Goal: Information Seeking & Learning: Check status

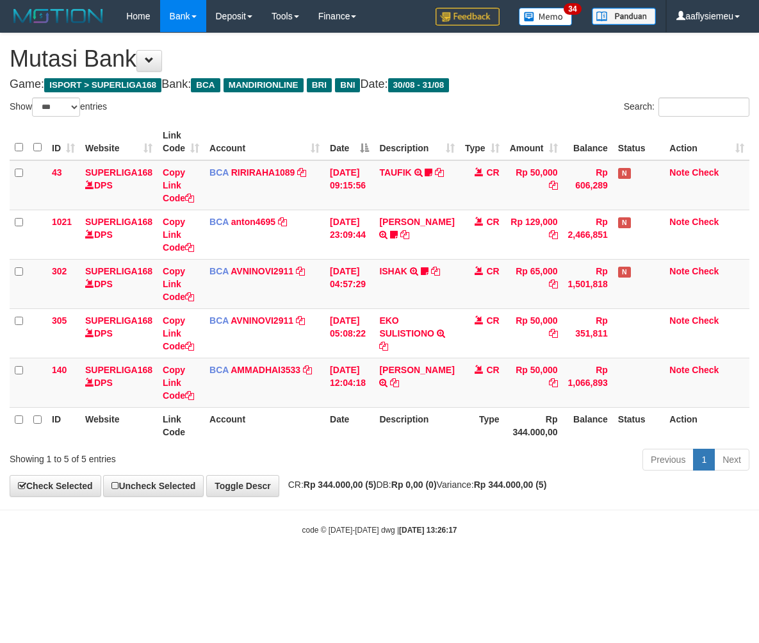
select select "***"
click at [516, 423] on th "Rp 344.000,00" at bounding box center [533, 425] width 58 height 37
click at [517, 426] on th "Rp 344.000,00" at bounding box center [533, 425] width 58 height 37
click at [517, 427] on th "Rp 344.000,00" at bounding box center [533, 425] width 58 height 37
click at [518, 424] on th "Rp 344.000,00" at bounding box center [533, 425] width 58 height 37
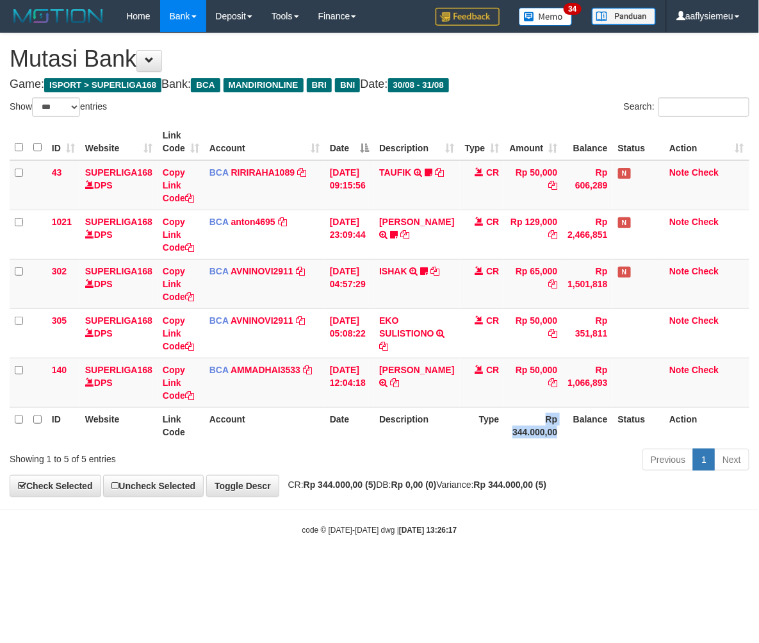
click at [522, 415] on th "Rp 344.000,00" at bounding box center [533, 425] width 58 height 37
click at [528, 393] on td "Rp 50,000" at bounding box center [533, 382] width 58 height 49
click at [528, 391] on td "Rp 50,000" at bounding box center [533, 382] width 58 height 49
click at [529, 395] on td "Rp 50,000" at bounding box center [533, 382] width 58 height 49
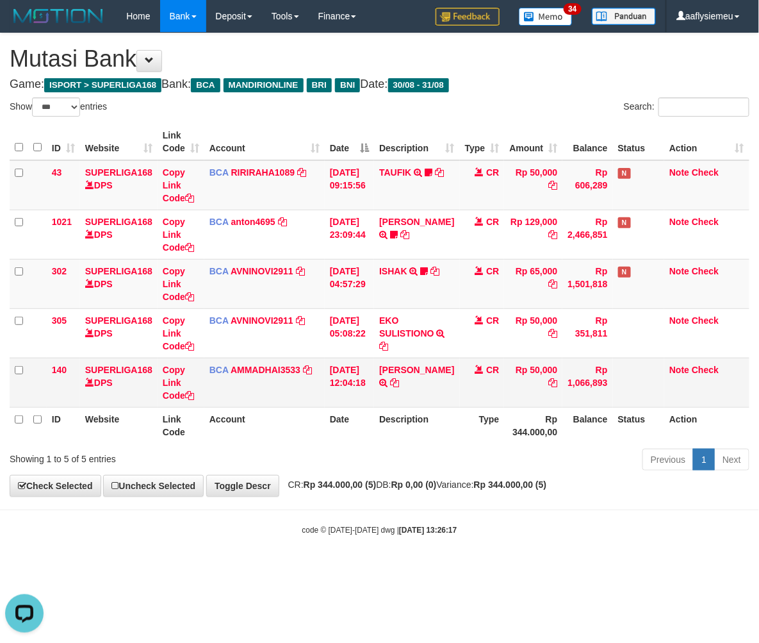
click at [529, 395] on td "Rp 50,000" at bounding box center [533, 382] width 58 height 49
click at [529, 397] on td "Rp 50,000" at bounding box center [533, 382] width 58 height 49
click at [536, 433] on th "Rp 344.000,00" at bounding box center [533, 425] width 58 height 37
click at [536, 434] on th "Rp 344.000,00" at bounding box center [533, 425] width 58 height 37
